Goal: Find specific page/section

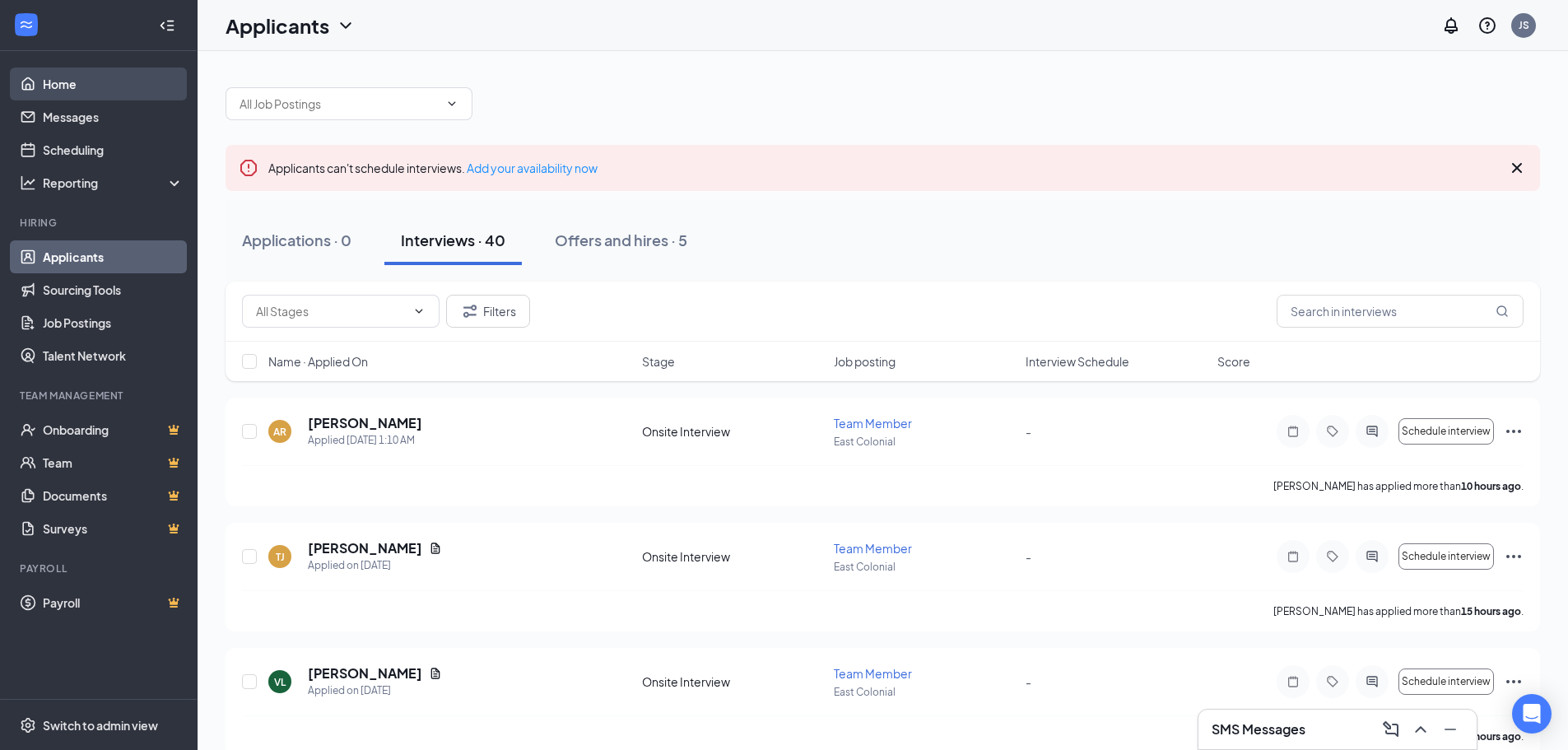
click at [79, 83] on link "Home" at bounding box center [113, 84] width 141 height 33
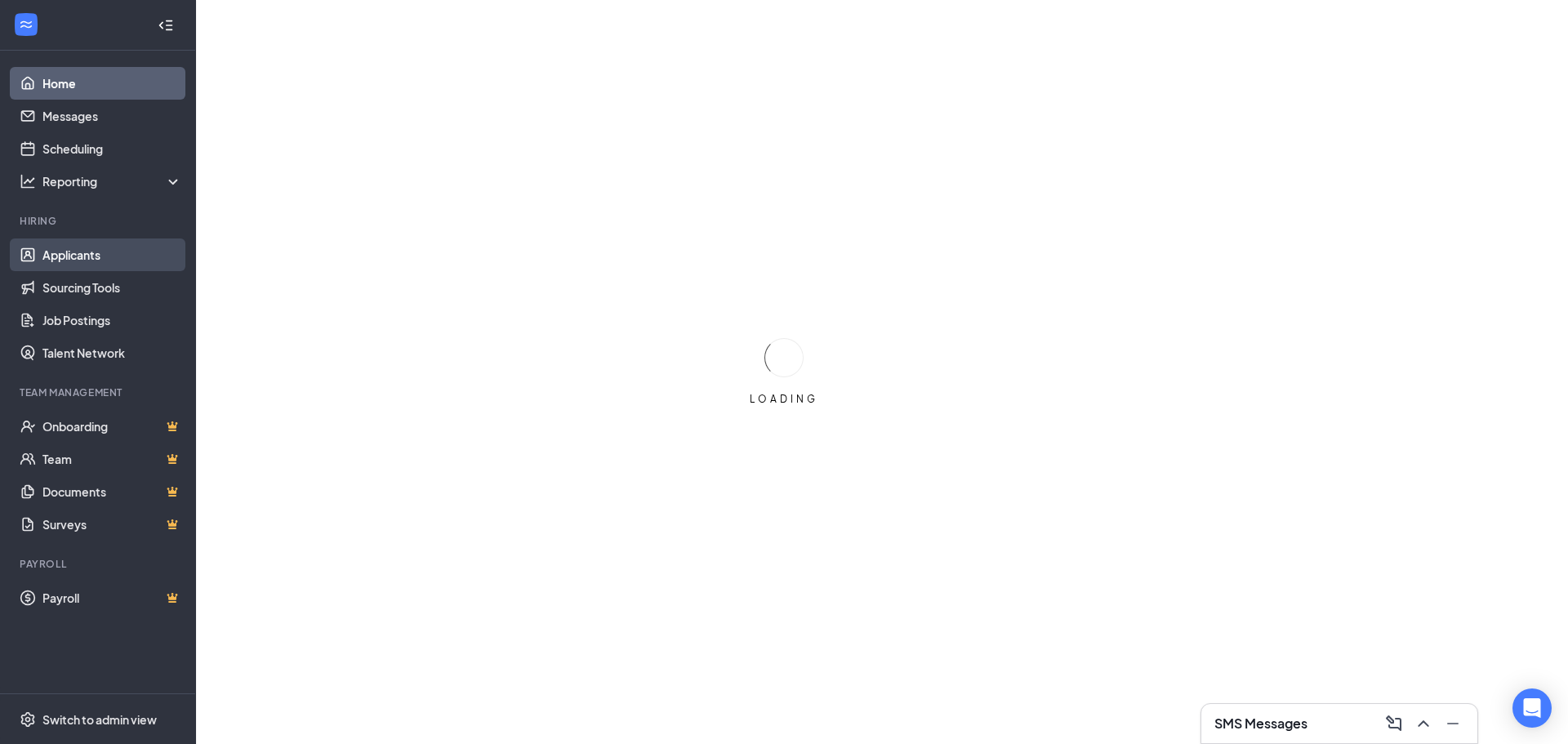
click at [97, 257] on link "Applicants" at bounding box center [112, 254] width 140 height 32
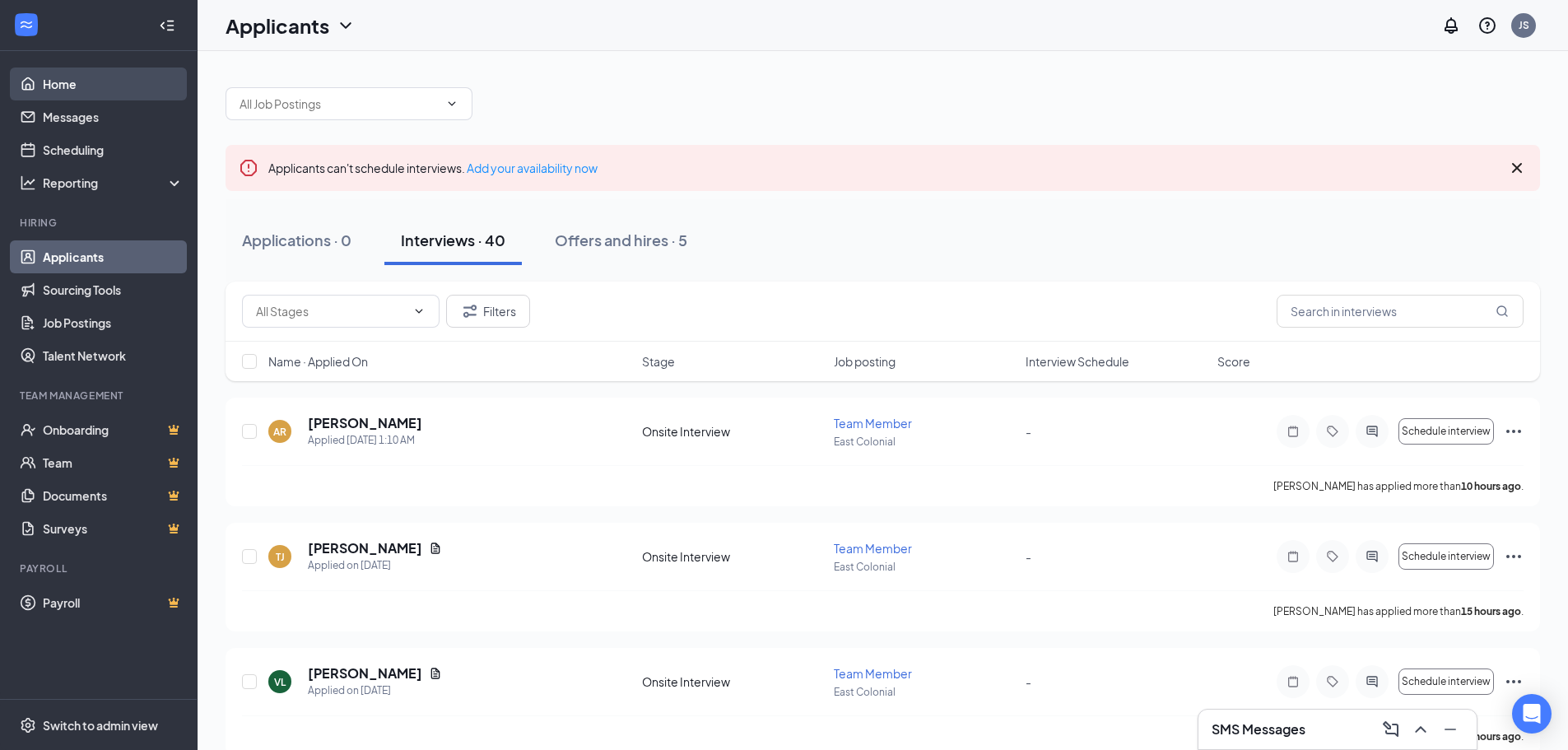
click at [118, 86] on link "Home" at bounding box center [113, 84] width 141 height 33
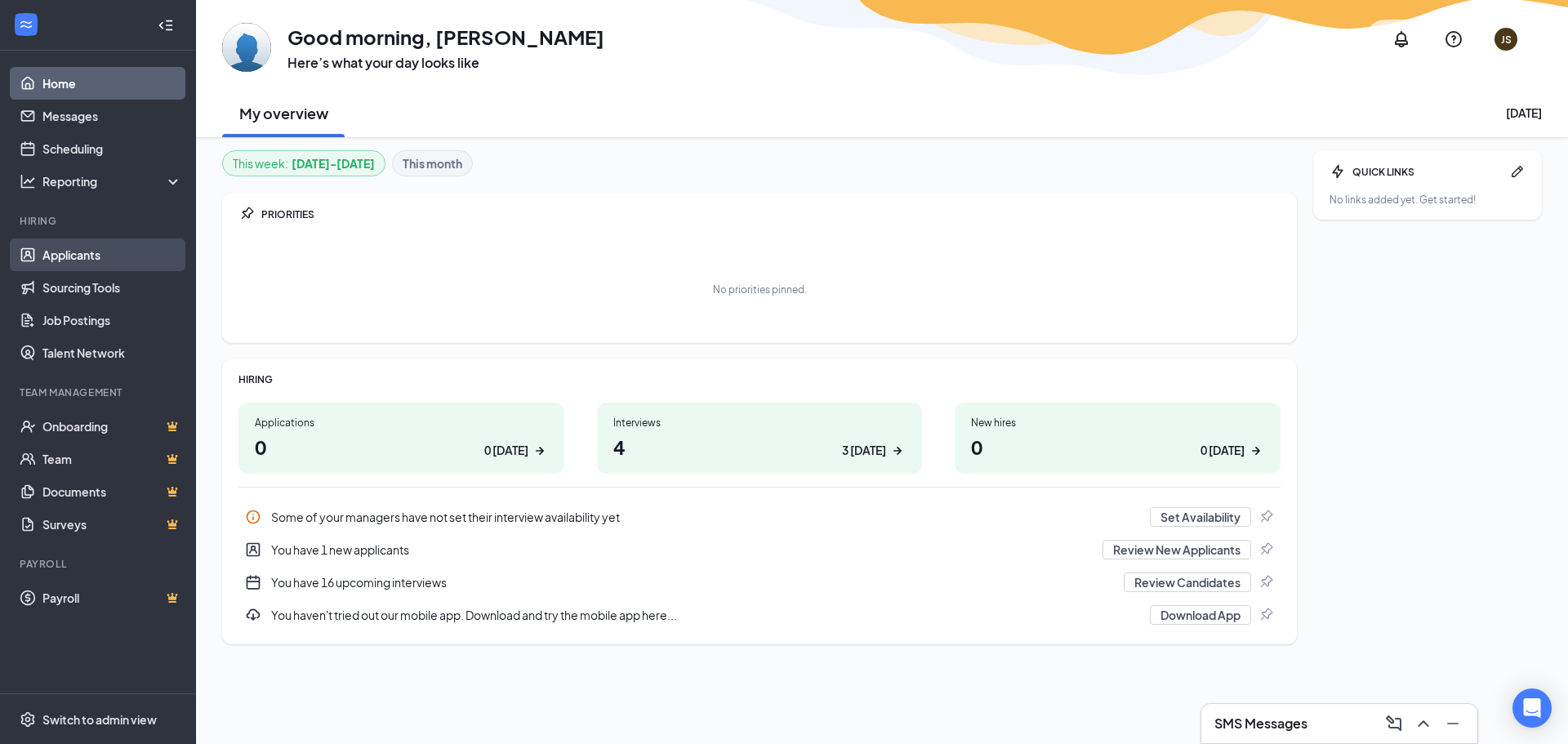
click at [101, 252] on link "Applicants" at bounding box center [112, 254] width 140 height 32
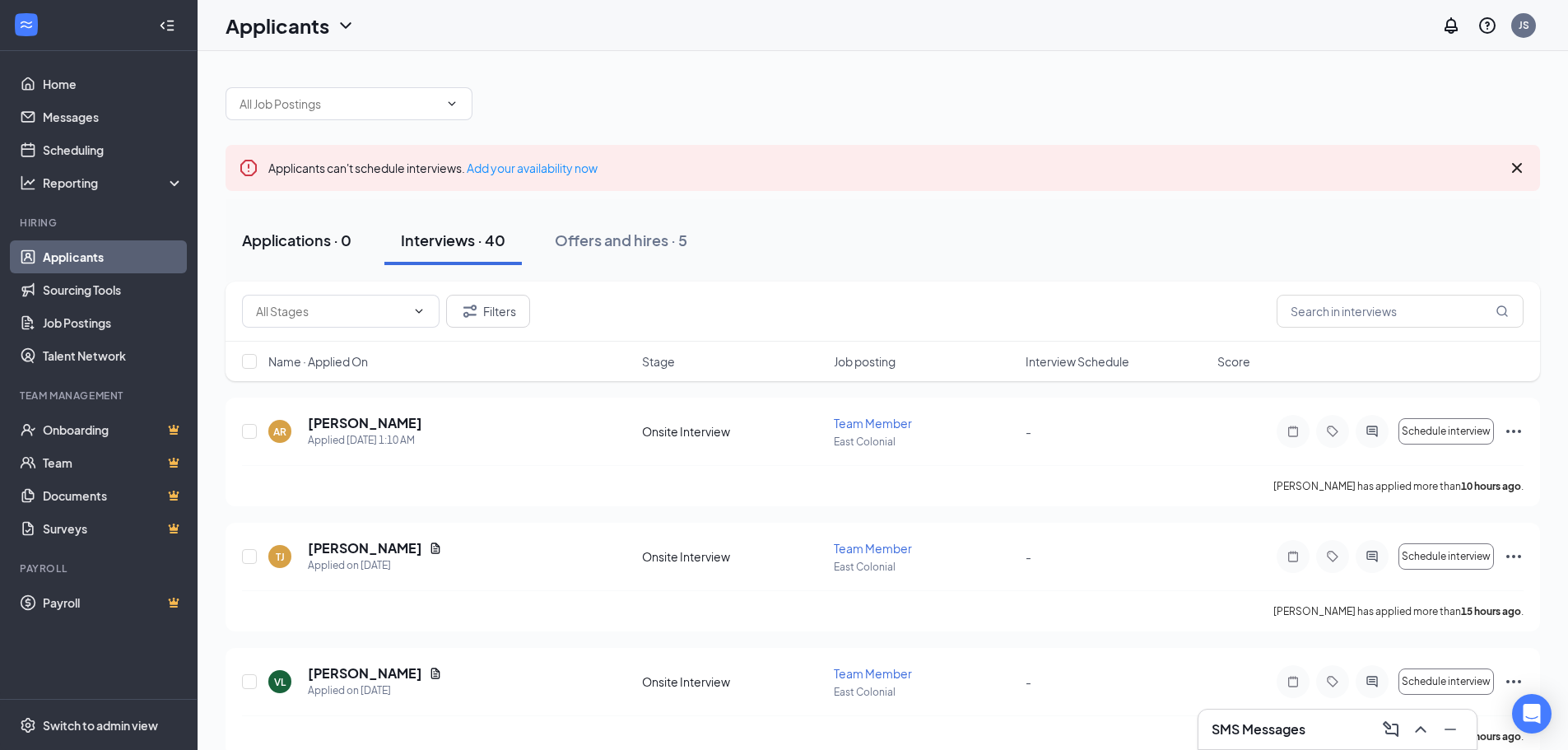
click at [307, 240] on div "Applications · 0" at bounding box center [296, 239] width 110 height 21
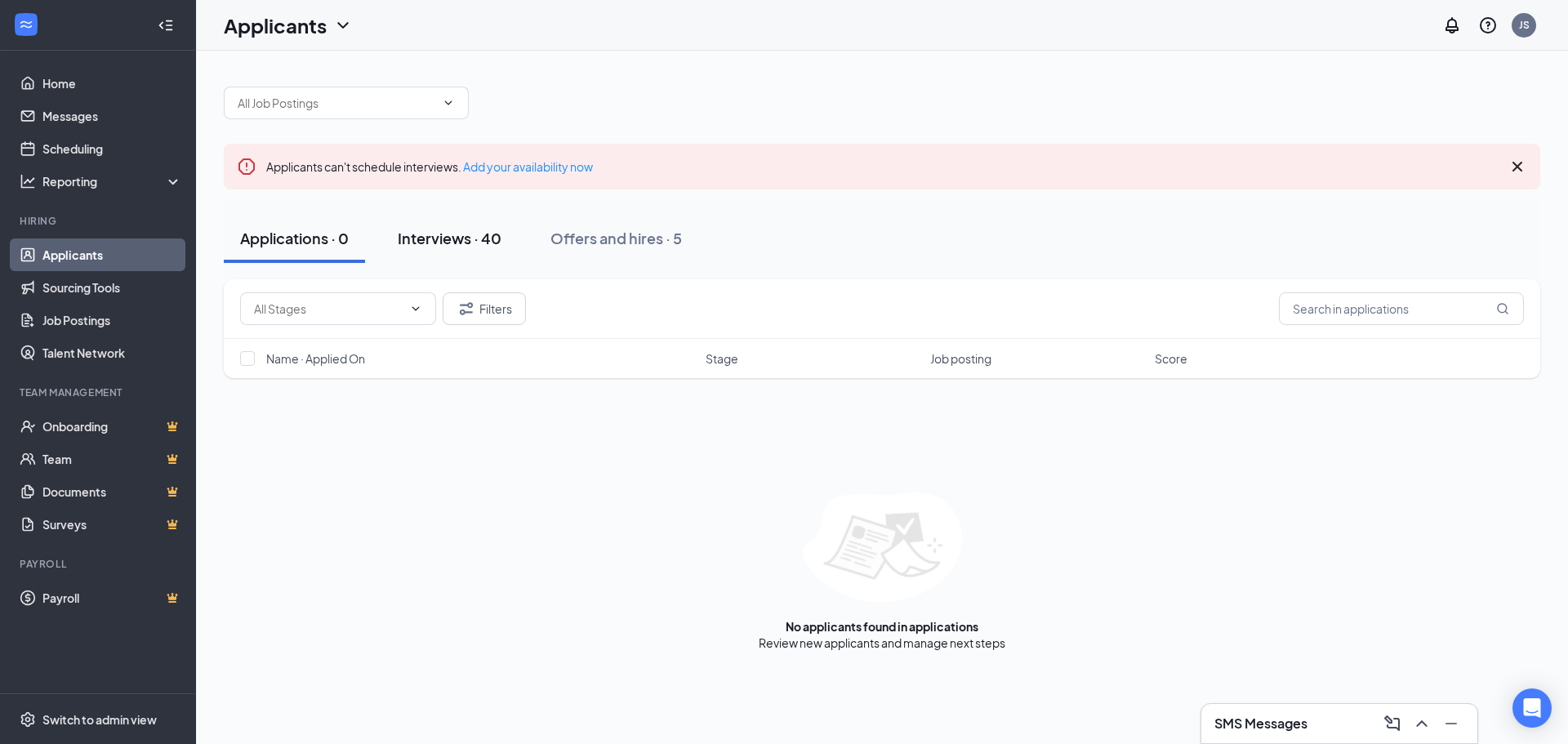
click at [460, 242] on div "Interviews · 40" at bounding box center [449, 237] width 104 height 21
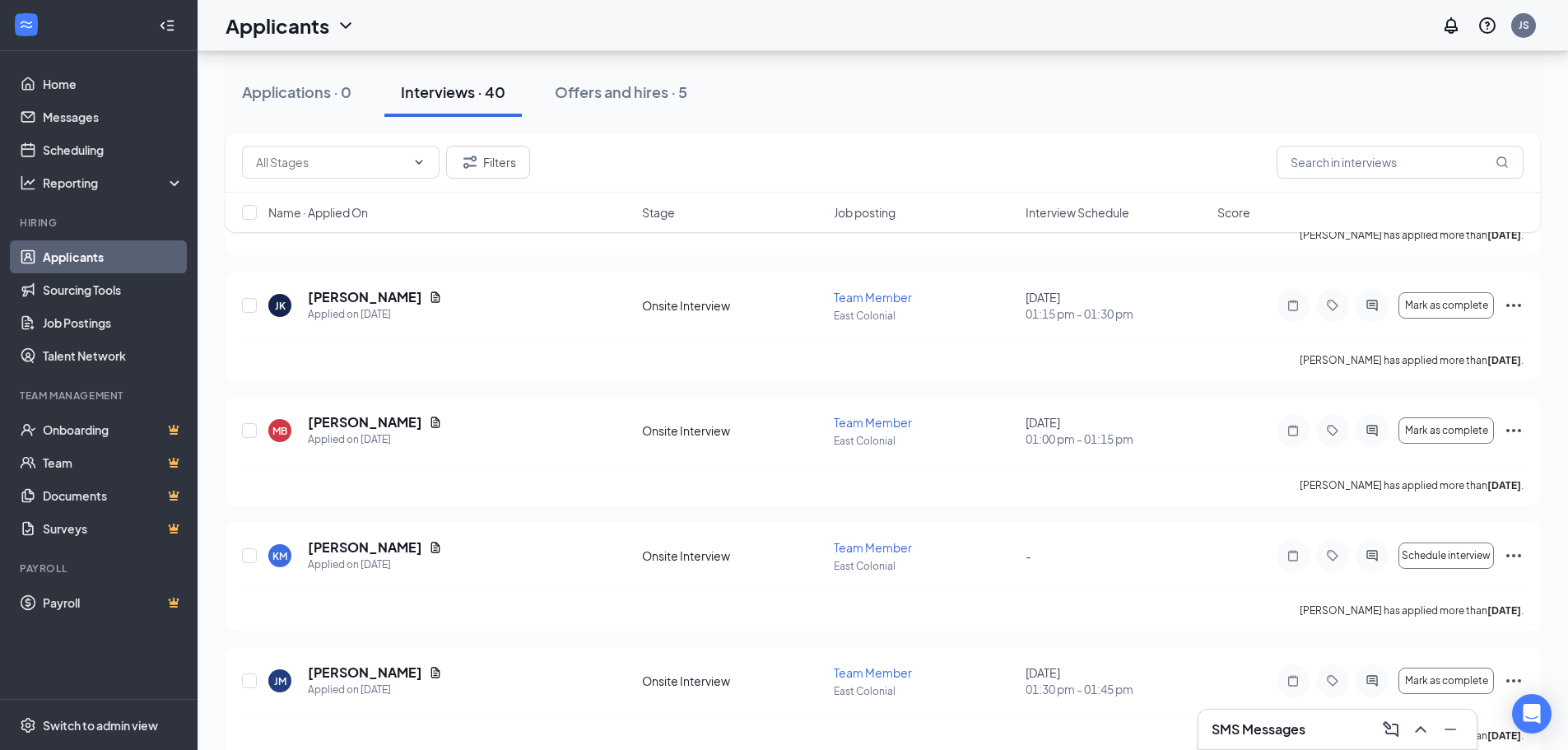
scroll to position [874, 0]
